Goal: Information Seeking & Learning: Find specific fact

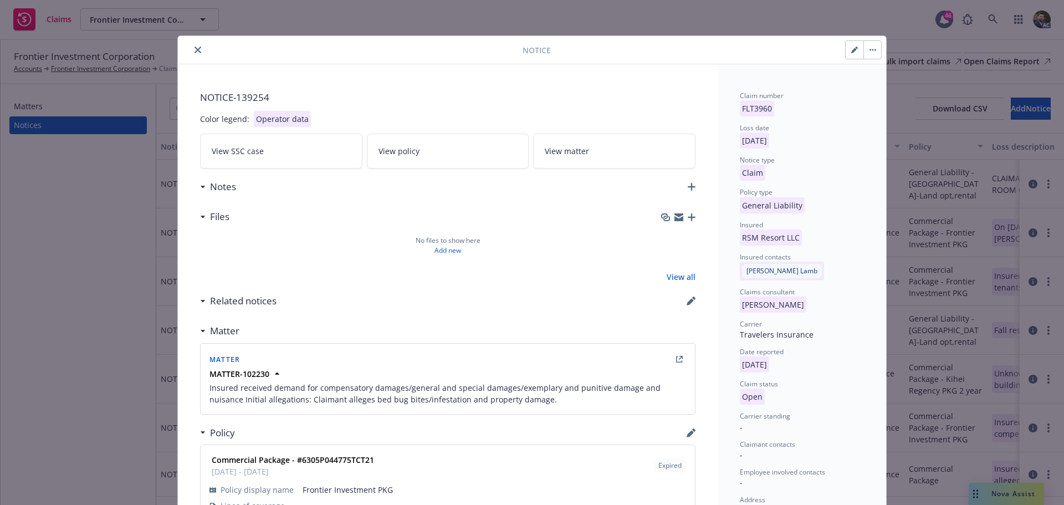
click at [848, 44] on button "button" at bounding box center [855, 50] width 18 height 18
select select "GENERAL_LIABILITY"
select select "open"
select select "CLAIM"
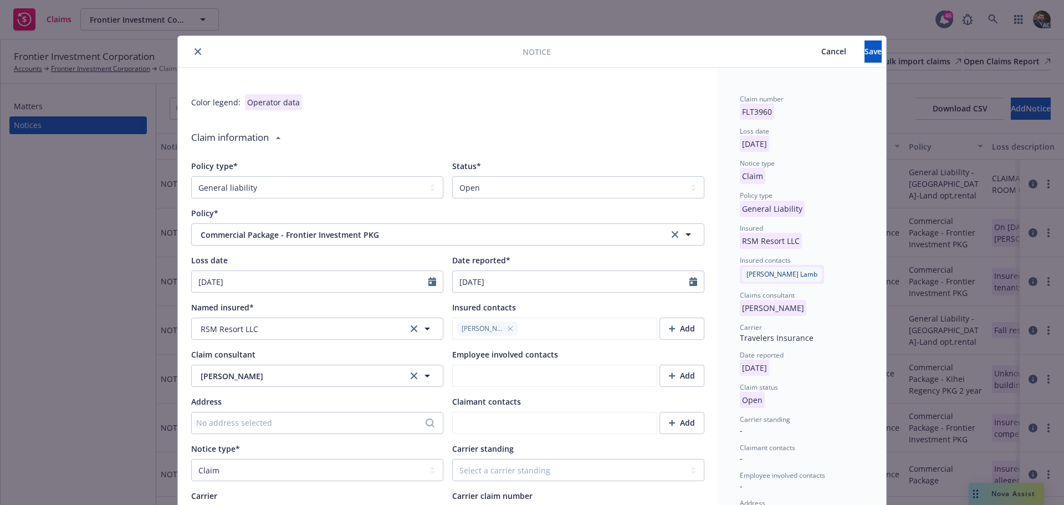
type textarea "x"
click at [467, 186] on select "Select a status Closed Open" at bounding box center [578, 187] width 252 height 22
select select "closed"
click at [452, 176] on select "Select a status Closed Open" at bounding box center [578, 187] width 252 height 22
type textarea "x"
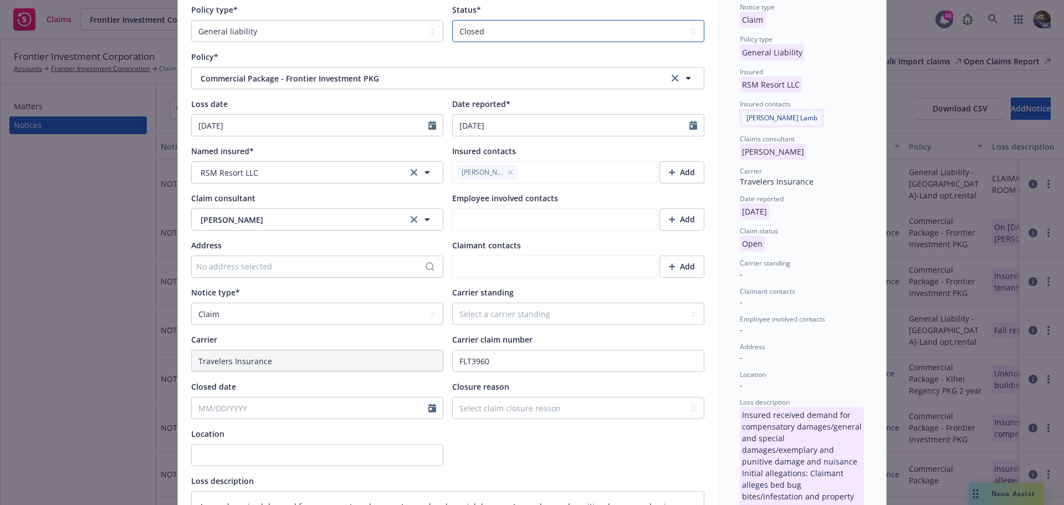
scroll to position [166, 0]
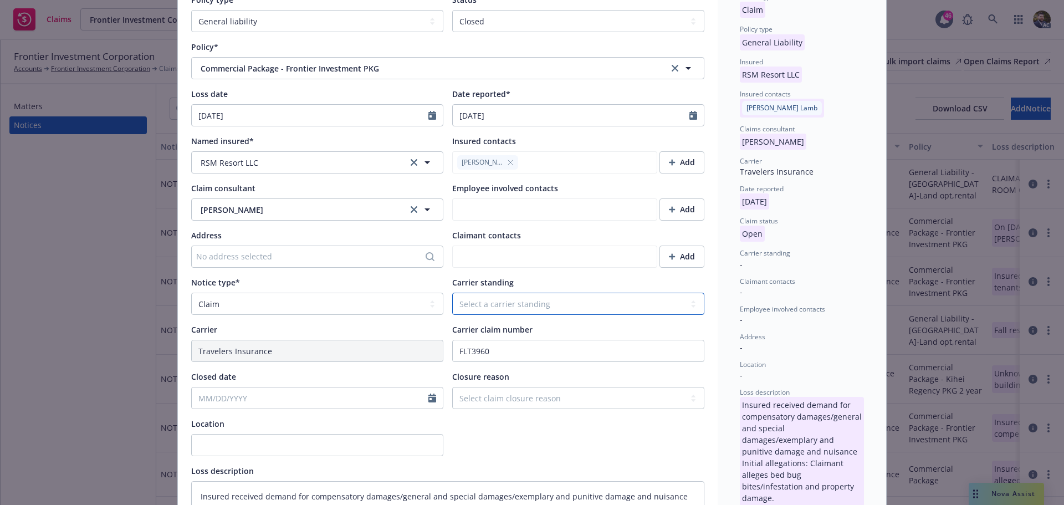
click at [504, 302] on select "Select a carrier standing Closed Not submitted Open Reopened Subrogated Withdra…" at bounding box center [578, 304] width 252 height 22
select select "CLOSED"
click at [452, 293] on select "Select a carrier standing Closed Not submitted Open Reopened Subrogated Withdra…" at bounding box center [578, 304] width 252 height 22
type textarea "x"
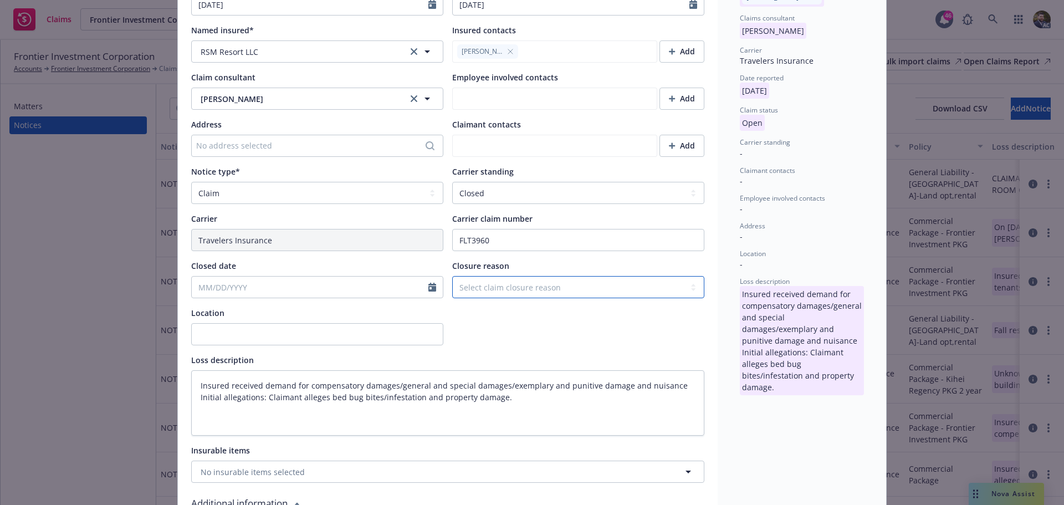
drag, startPoint x: 507, startPoint y: 282, endPoint x: 507, endPoint y: 295, distance: 13.3
click at [507, 282] on select "Select claim closure reason Administrative closure Closed Closed no liability f…" at bounding box center [578, 287] width 252 height 22
select select "settled"
click at [452, 276] on select "Select claim closure reason Administrative closure Closed Closed no liability f…" at bounding box center [578, 287] width 252 height 22
type textarea "x"
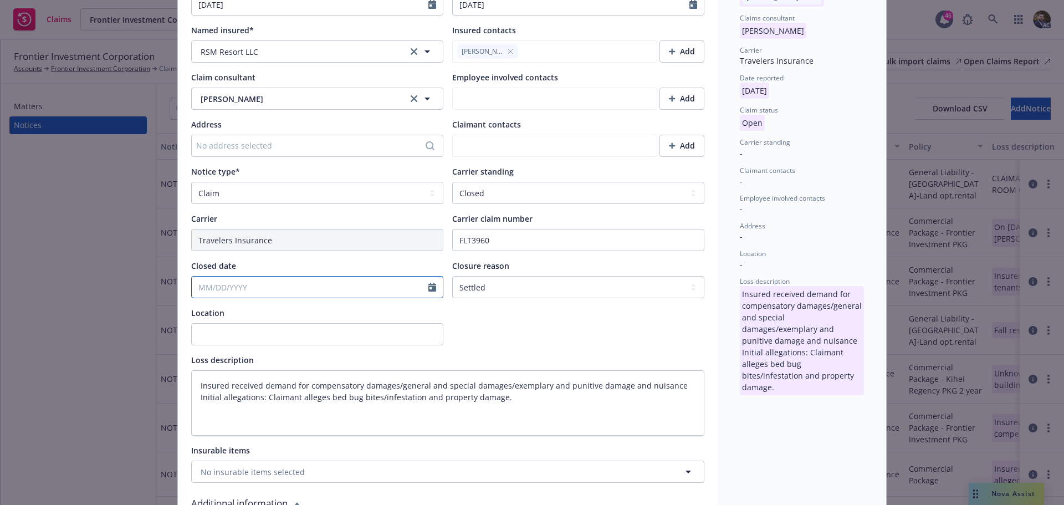
click at [262, 289] on input "Closed date" at bounding box center [310, 287] width 237 height 21
select select "10"
click at [253, 288] on input "06242024" at bounding box center [310, 287] width 237 height 21
click at [203, 285] on input "06242024" at bounding box center [310, 287] width 237 height 21
click at [216, 288] on input "06/242024" at bounding box center [310, 287] width 237 height 21
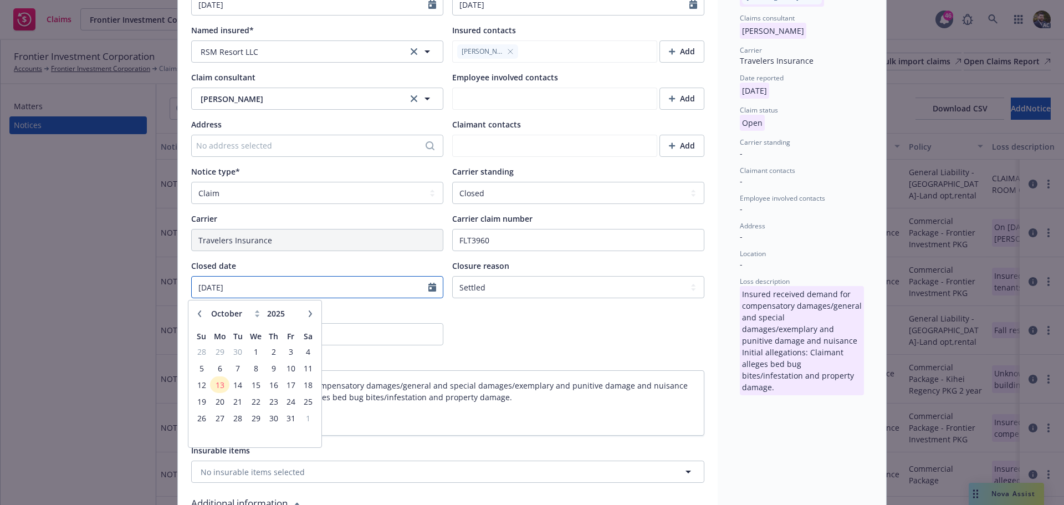
type input "06/24/2024"
drag, startPoint x: 499, startPoint y: 308, endPoint x: 497, endPoint y: 319, distance: 11.3
click at [499, 308] on div at bounding box center [578, 326] width 252 height 38
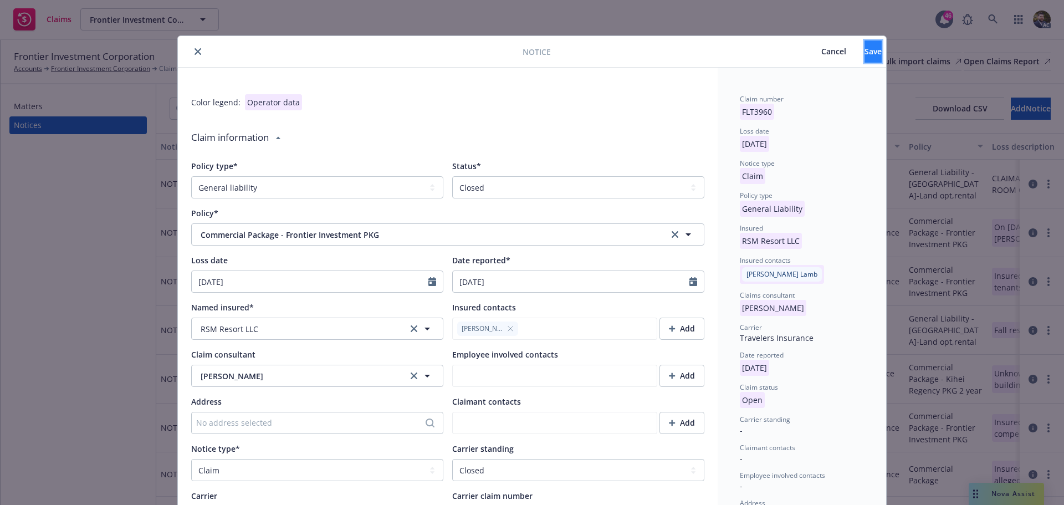
click at [865, 53] on span "Save" at bounding box center [873, 51] width 17 height 11
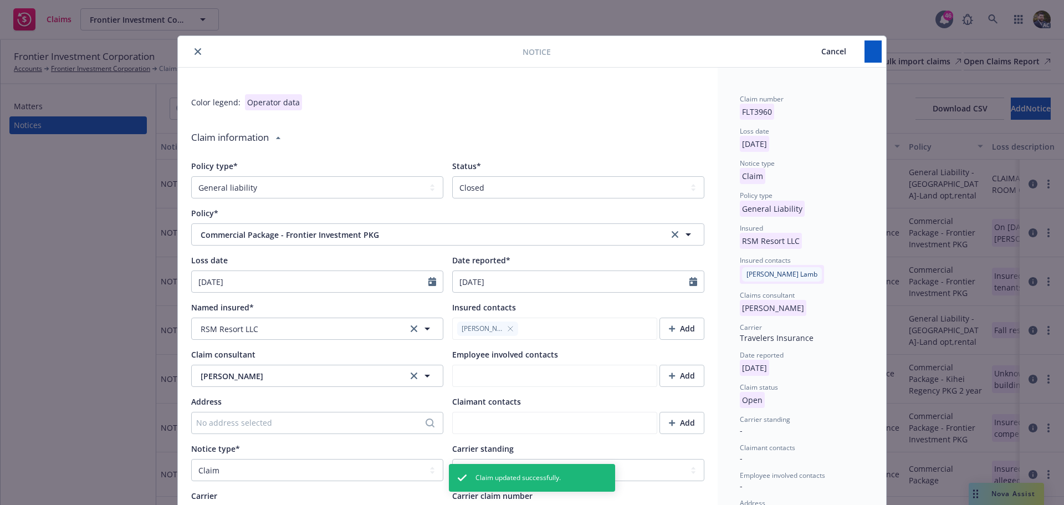
type textarea "x"
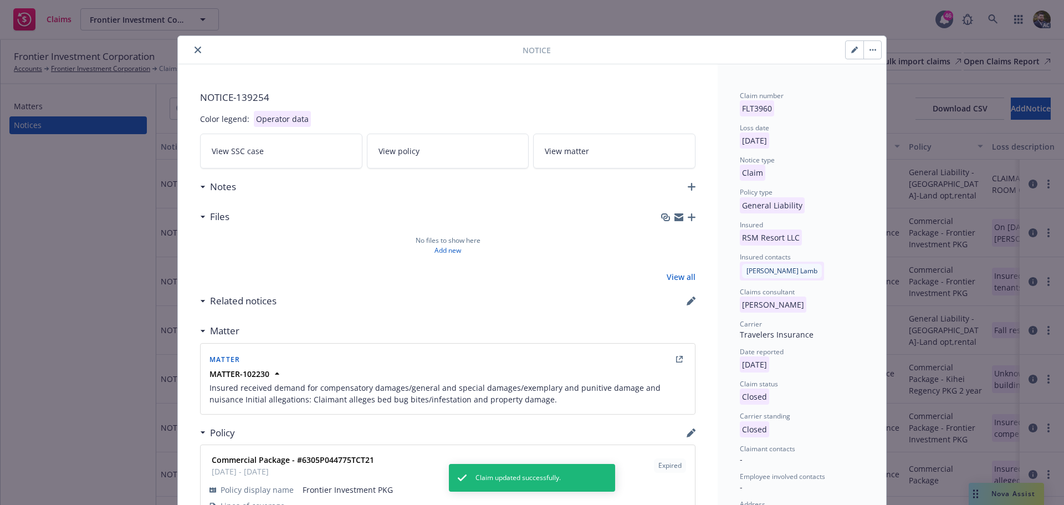
click at [196, 50] on icon "close" at bounding box center [198, 50] width 7 height 7
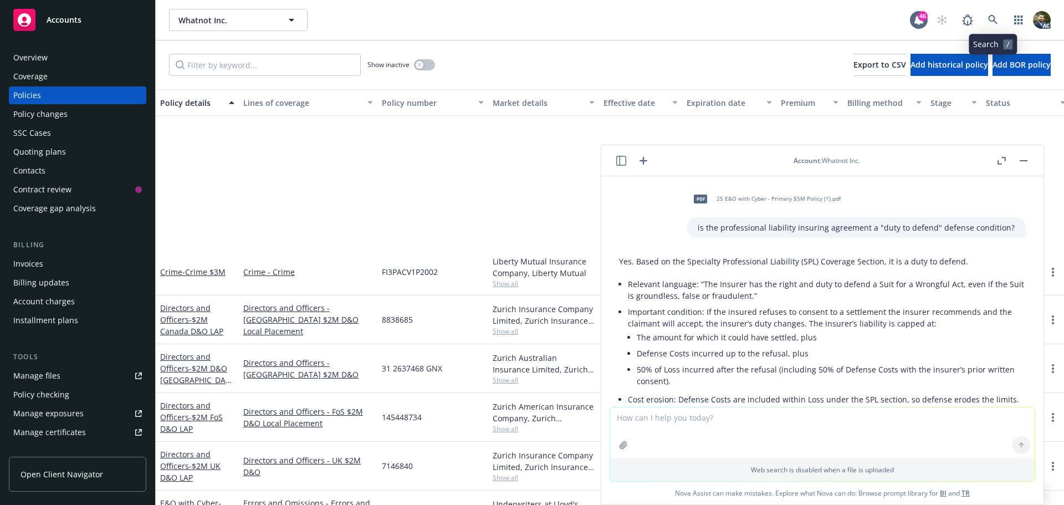
scroll to position [72, 0]
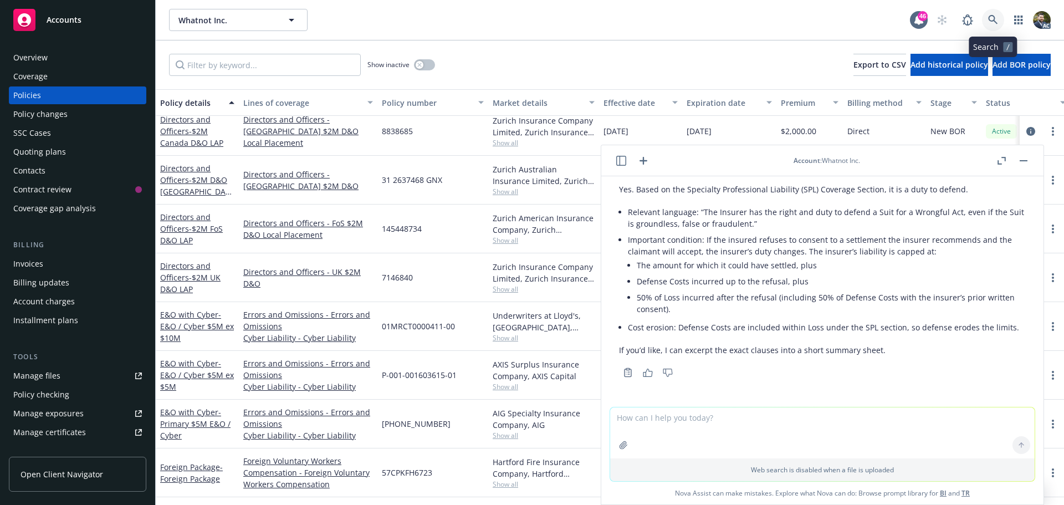
click at [993, 18] on icon at bounding box center [993, 20] width 10 height 10
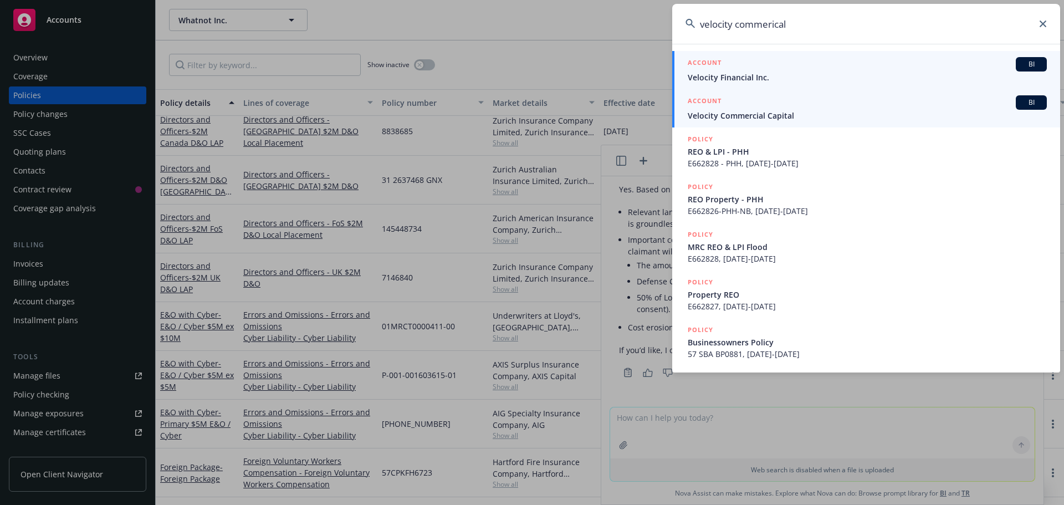
type input "velocity commerical"
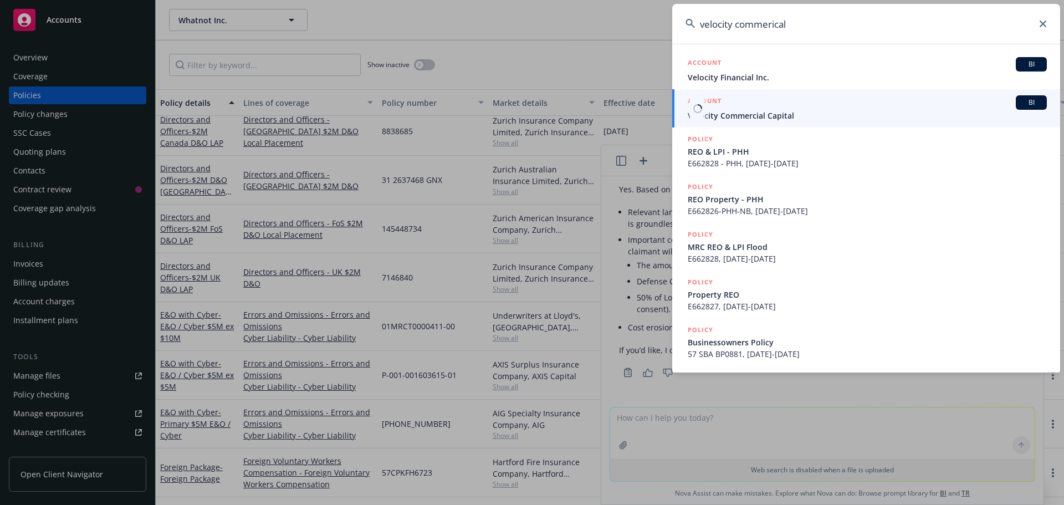
click at [804, 115] on span "Velocity Commercial Capital" at bounding box center [867, 116] width 359 height 12
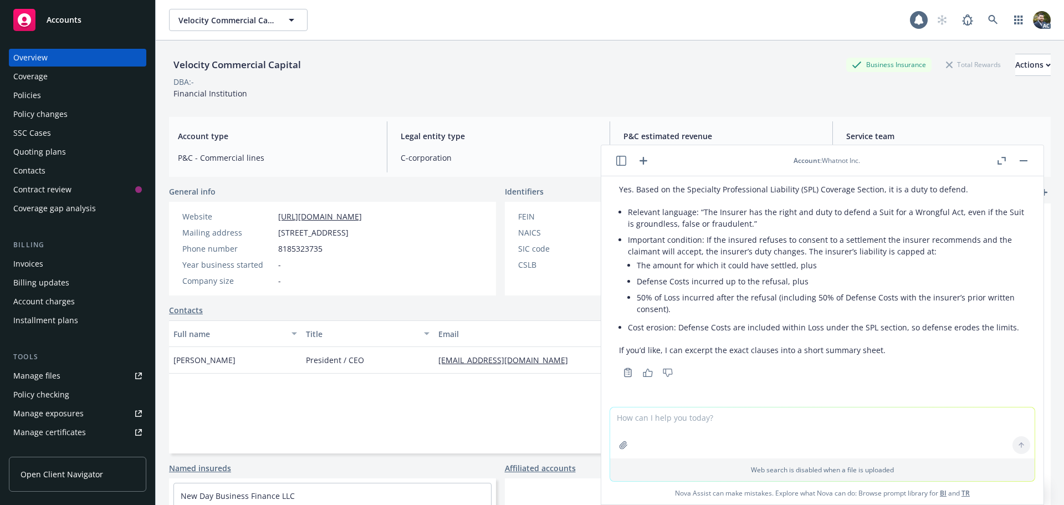
click at [1017, 157] on div at bounding box center [1012, 160] width 35 height 13
click at [1023, 157] on button "button" at bounding box center [1023, 160] width 13 height 13
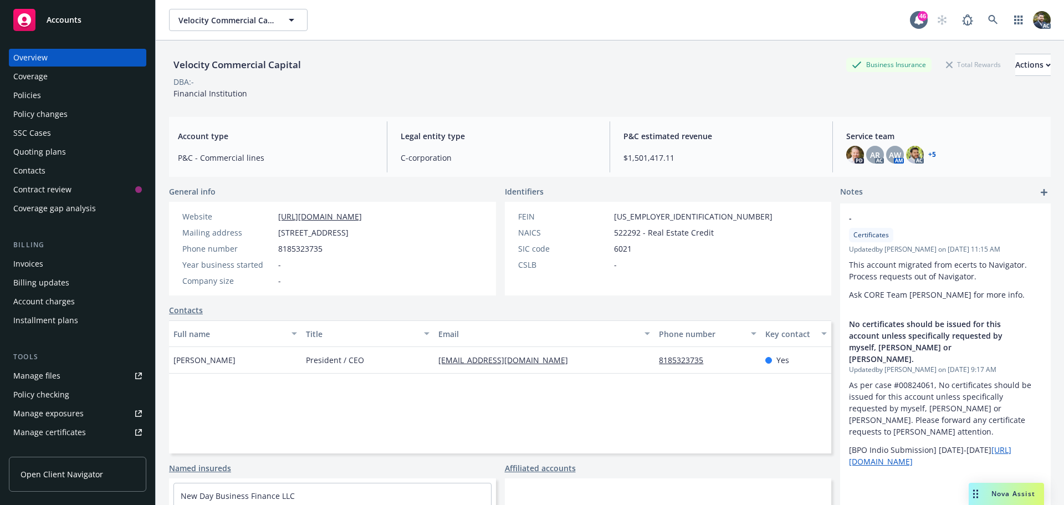
click at [42, 74] on div "Coverage" at bounding box center [30, 77] width 34 height 18
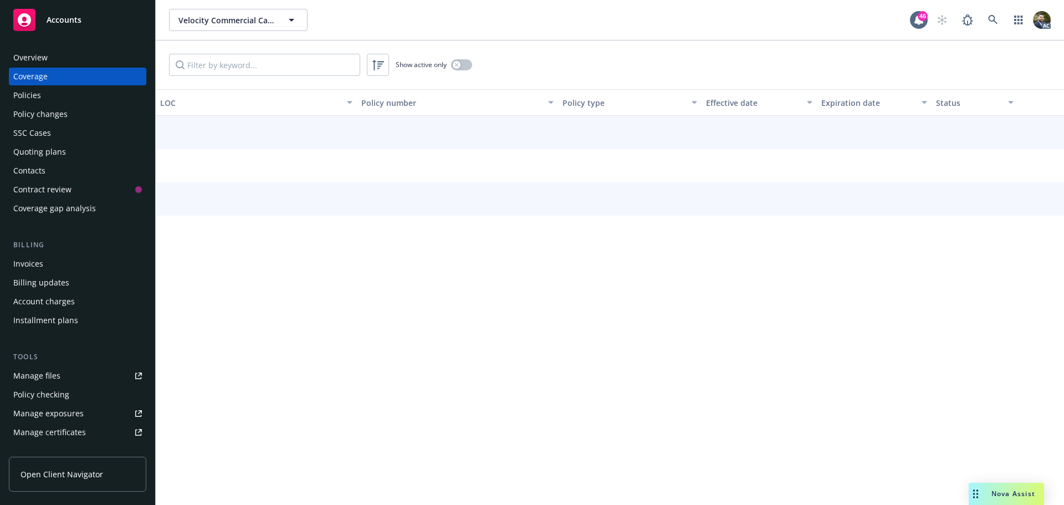
click at [44, 91] on div "Policies" at bounding box center [77, 95] width 129 height 18
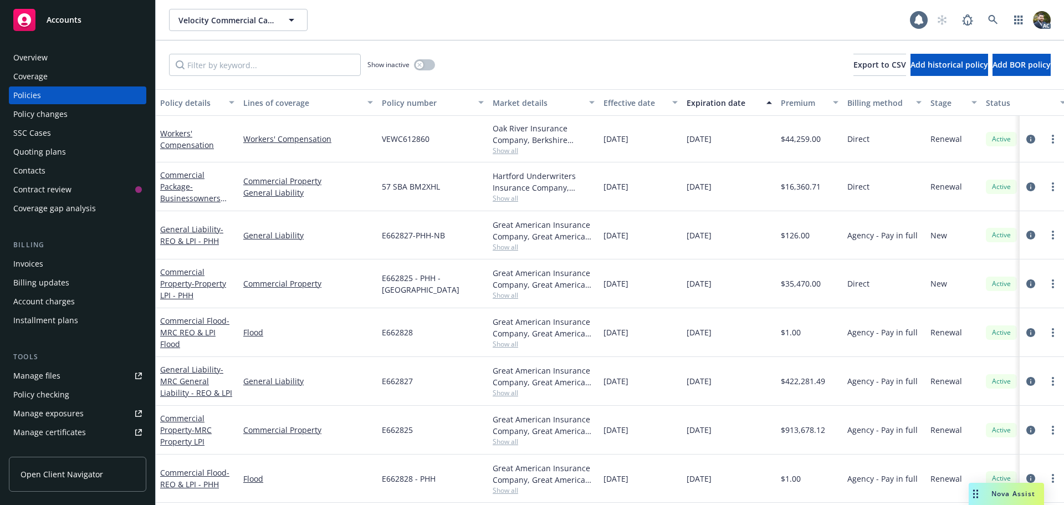
click at [195, 107] on div "Policy details" at bounding box center [191, 103] width 62 height 12
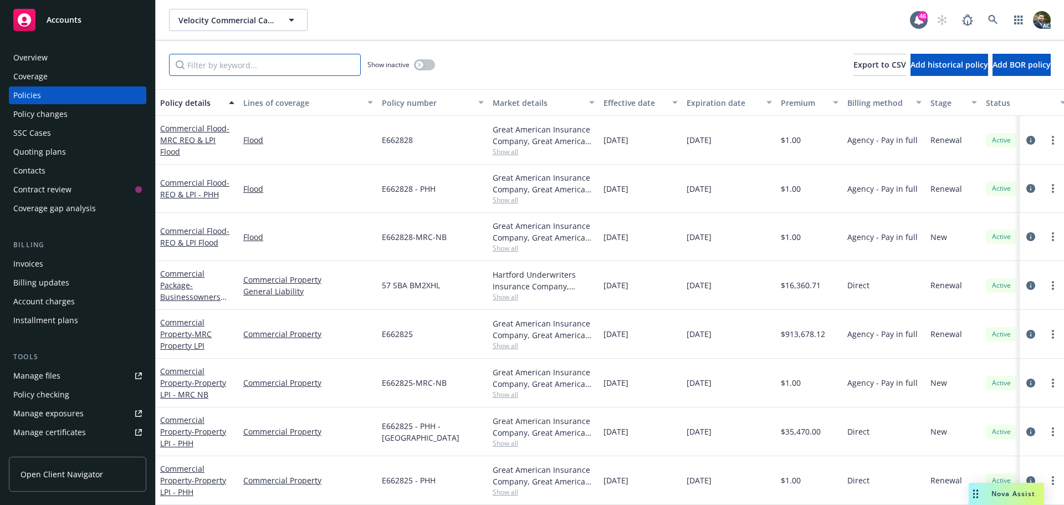
click at [244, 67] on input "Filter by keyword..." at bounding box center [265, 65] width 192 height 22
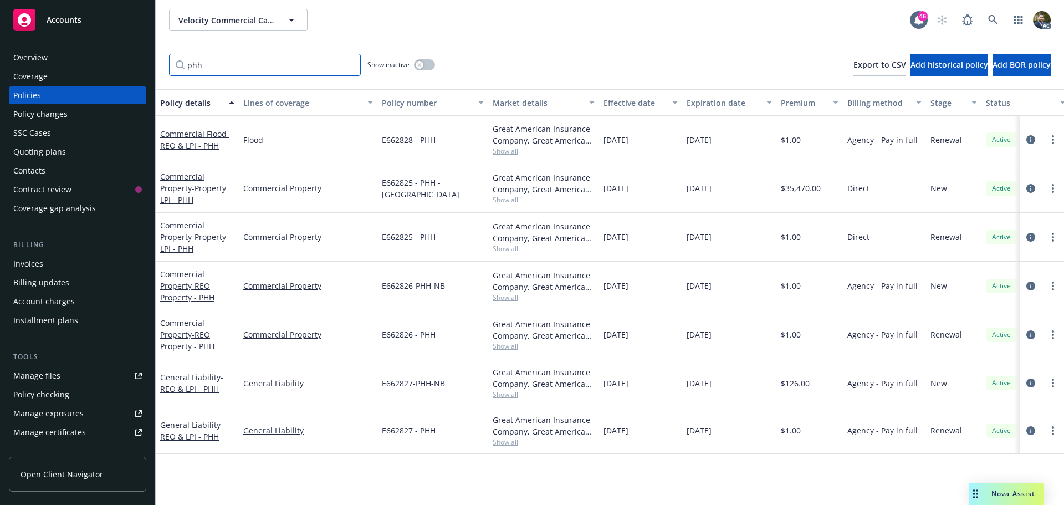
type input "phh"
drag, startPoint x: 449, startPoint y: 284, endPoint x: 384, endPoint y: 289, distance: 65.0
click at [382, 289] on div "E662826-PHH-NB" at bounding box center [432, 286] width 111 height 49
click at [442, 287] on span "E662826-PHH-NB" at bounding box center [413, 286] width 63 height 12
drag, startPoint x: 455, startPoint y: 336, endPoint x: 381, endPoint y: 335, distance: 74.3
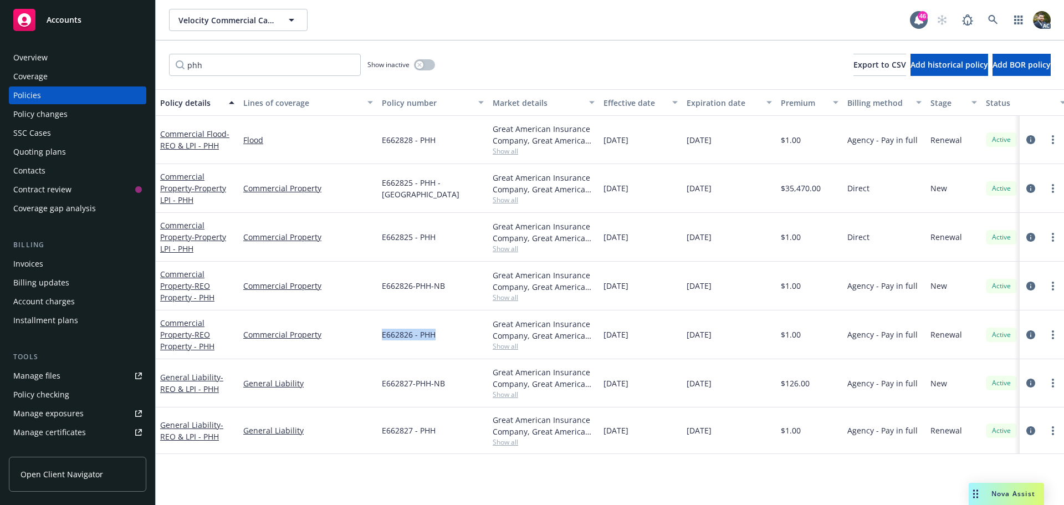
click at [381, 335] on div "E662826 - PHH" at bounding box center [432, 334] width 111 height 49
copy span "E662826 - PHH"
click at [445, 385] on div "E662827-PHH-NB" at bounding box center [432, 383] width 111 height 48
drag, startPoint x: 445, startPoint y: 284, endPoint x: 379, endPoint y: 289, distance: 66.2
click at [379, 289] on div "E662826-PHH-NB" at bounding box center [432, 286] width 111 height 49
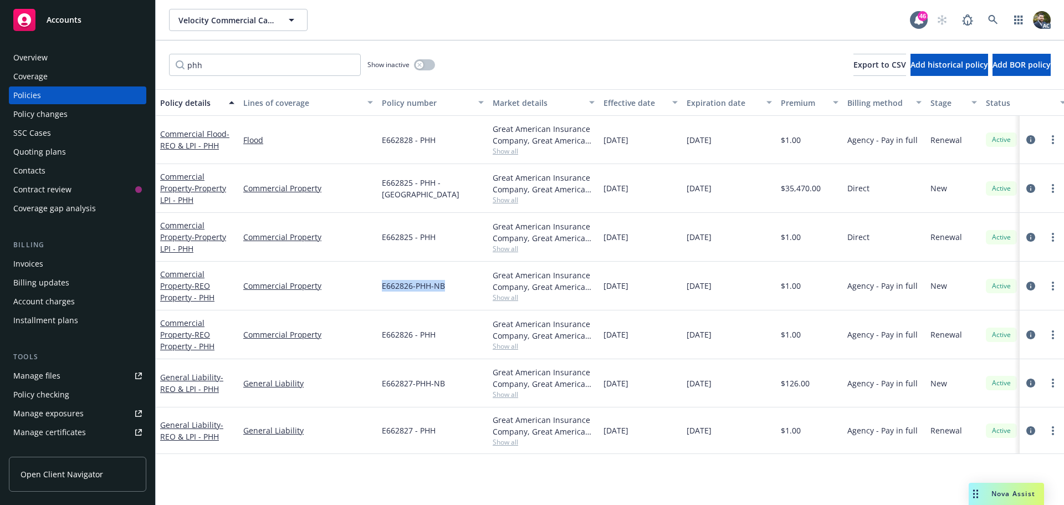
copy span "E662826-PHH-NB"
drag, startPoint x: 458, startPoint y: 188, endPoint x: 380, endPoint y: 188, distance: 77.6
click at [380, 188] on div "E662825 - PHH - [GEOGRAPHIC_DATA]" at bounding box center [432, 188] width 111 height 49
drag, startPoint x: 436, startPoint y: 237, endPoint x: 382, endPoint y: 239, distance: 53.8
click at [382, 239] on div "E662825 - PHH" at bounding box center [432, 237] width 111 height 49
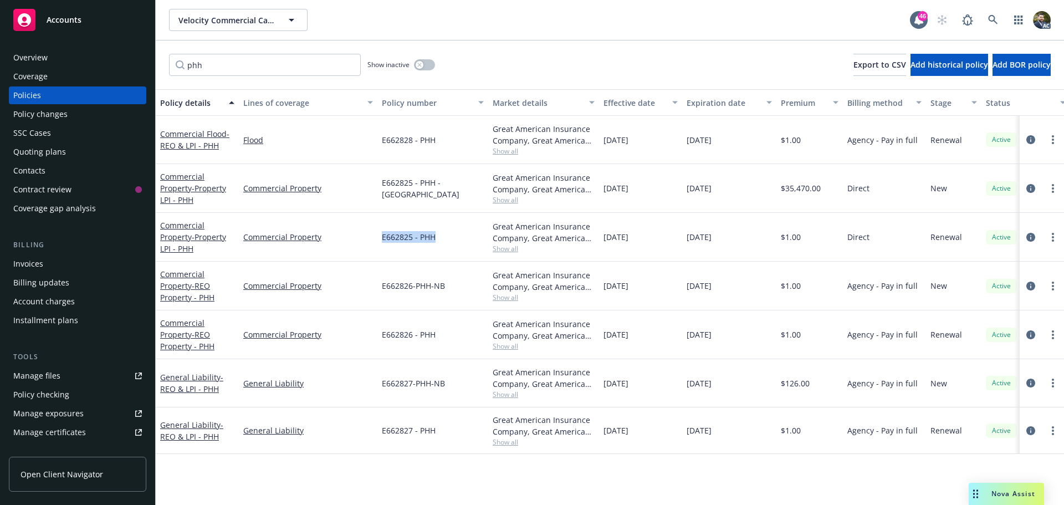
copy span "E662825 - PHH"
click at [423, 237] on span "E662825 - PHH" at bounding box center [409, 237] width 54 height 12
drag, startPoint x: 447, startPoint y: 383, endPoint x: 382, endPoint y: 384, distance: 64.3
click at [382, 384] on div "E662827-PHH-NB" at bounding box center [432, 383] width 111 height 48
copy span "E662827-PHH-NB"
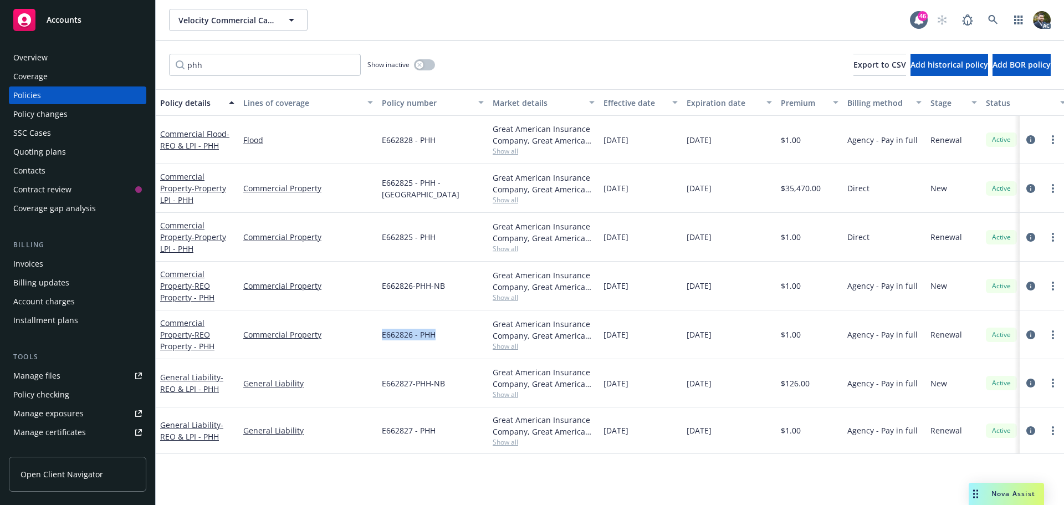
drag, startPoint x: 441, startPoint y: 334, endPoint x: 378, endPoint y: 335, distance: 62.6
click at [378, 335] on div "E662826 - PHH" at bounding box center [432, 334] width 111 height 49
copy span "E662826 - PHH"
drag, startPoint x: 412, startPoint y: 237, endPoint x: 381, endPoint y: 236, distance: 30.5
click at [381, 236] on div "E662825 - PHH" at bounding box center [432, 237] width 111 height 49
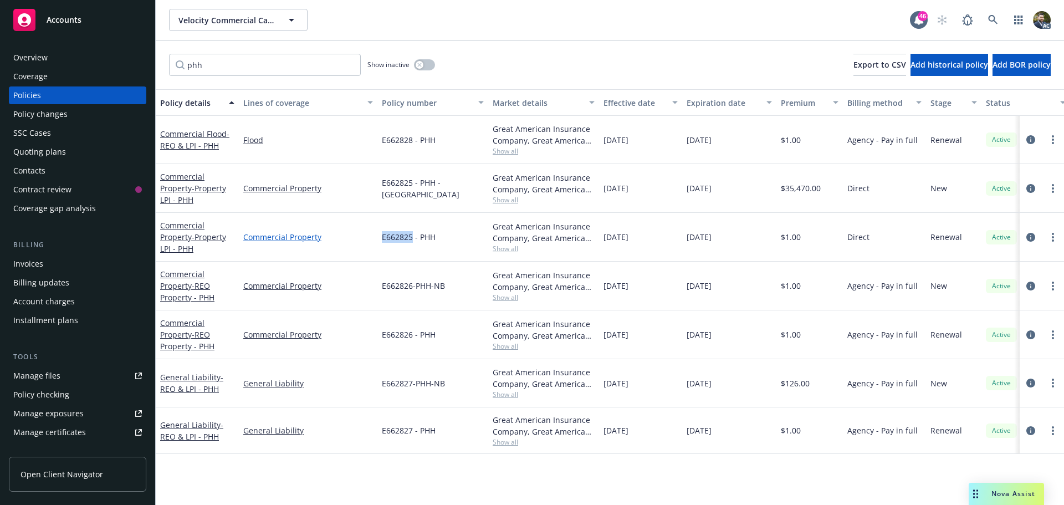
copy span "E662825"
